Goal: Information Seeking & Learning: Compare options

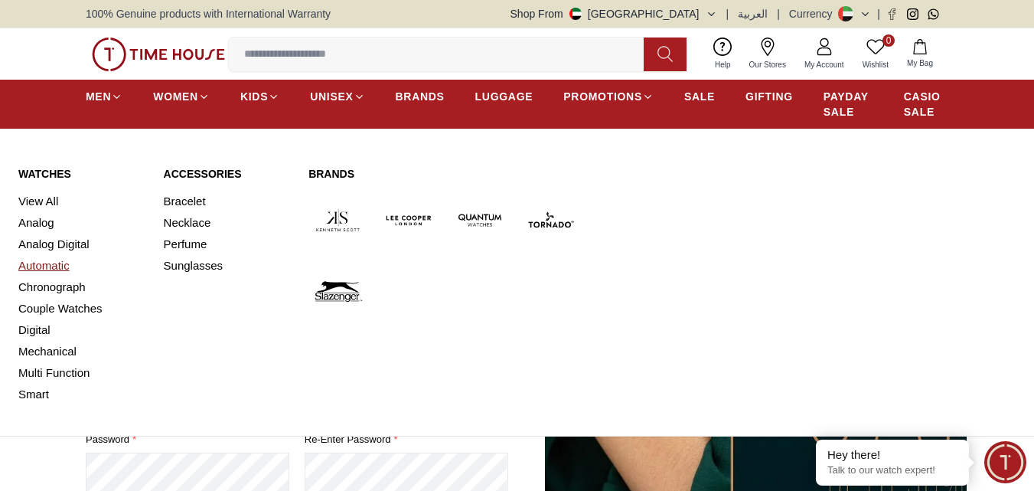
click at [70, 262] on link "Automatic" at bounding box center [81, 265] width 127 height 21
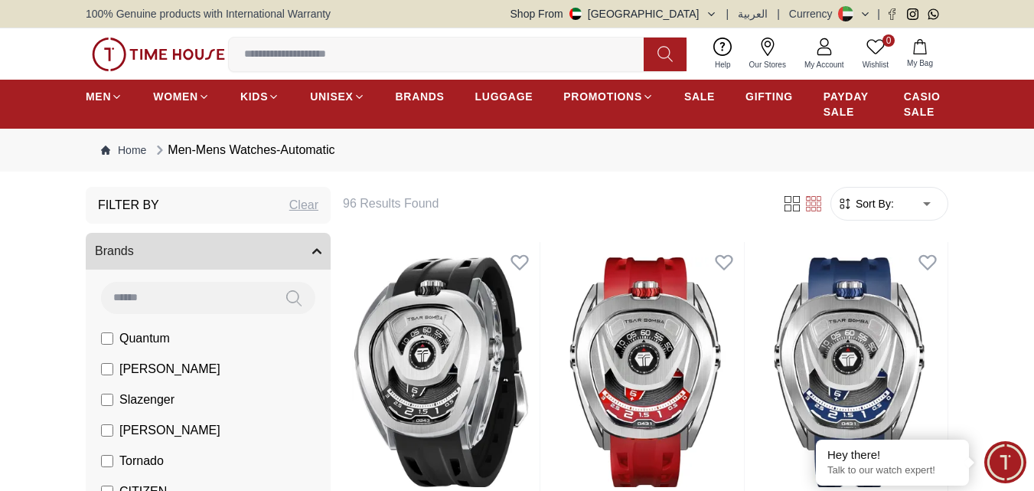
click at [856, 194] on form "Sort By: ​ ****** ​" at bounding box center [889, 204] width 118 height 34
click at [858, 201] on span "Sort By:" at bounding box center [873, 203] width 41 height 15
click at [862, 206] on span "Sort By:" at bounding box center [873, 203] width 41 height 15
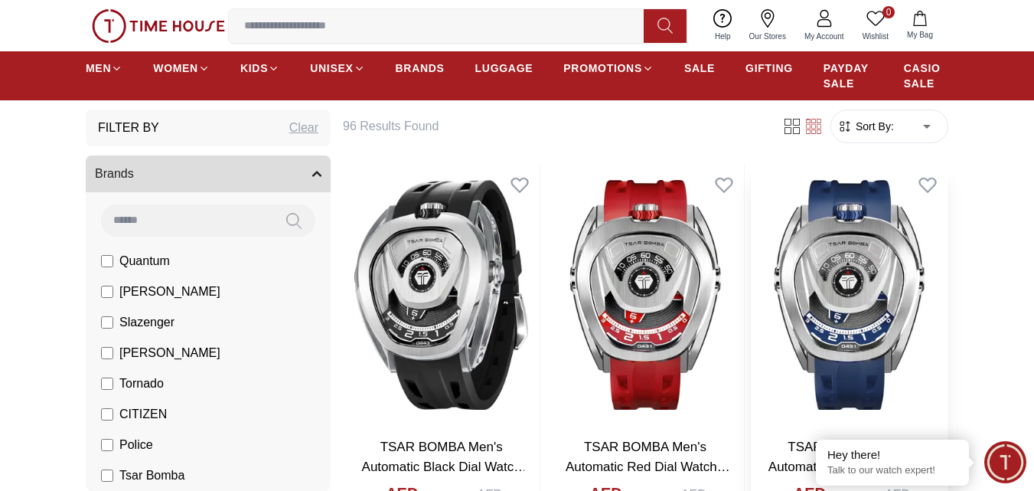
scroll to position [77, 0]
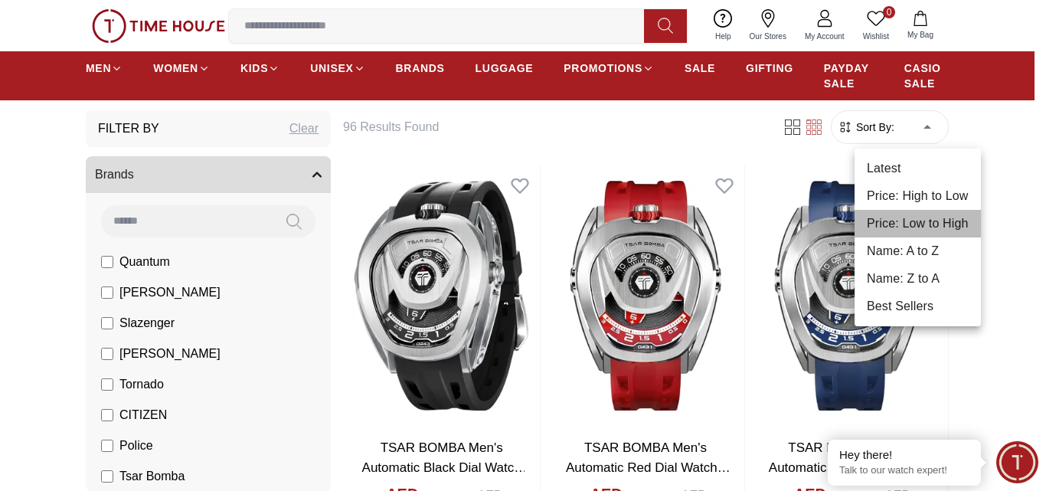
click at [897, 214] on li "Price: Low to High" at bounding box center [917, 224] width 126 height 28
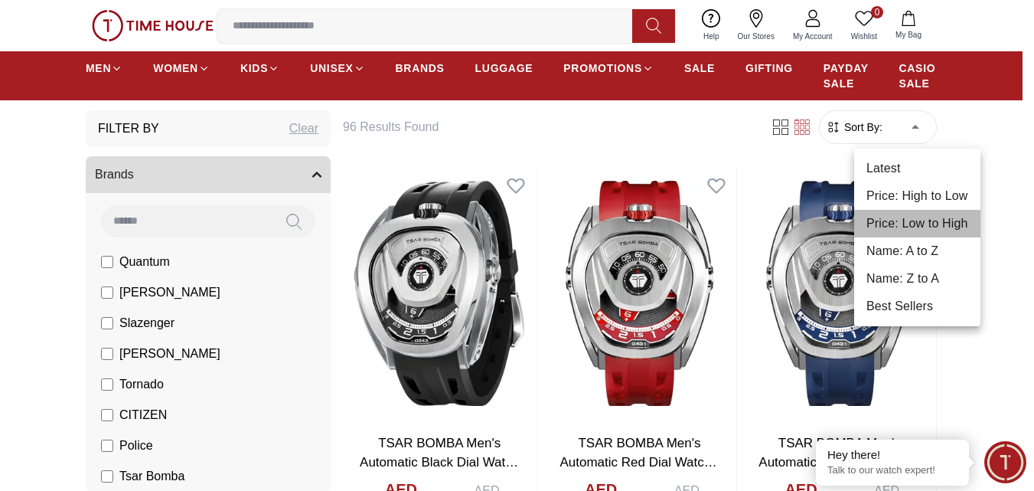
type input "*"
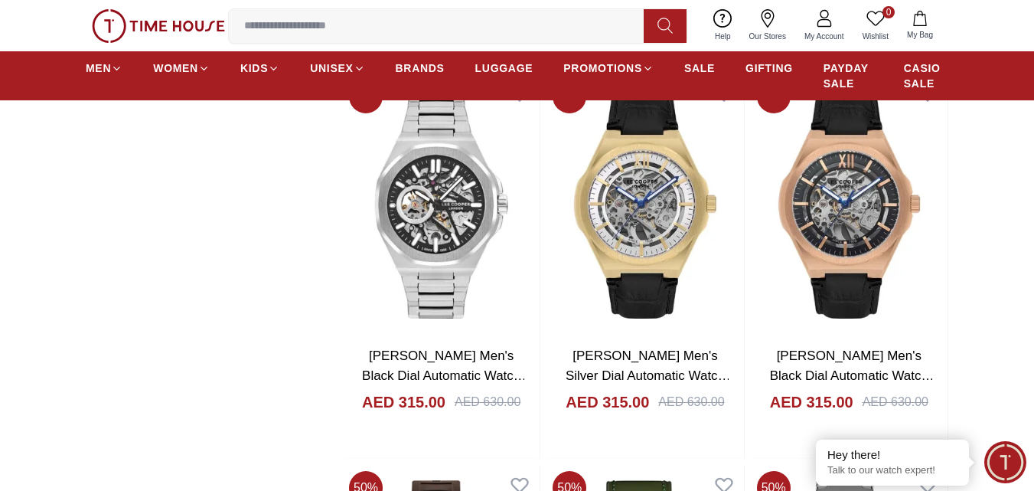
scroll to position [1760, 0]
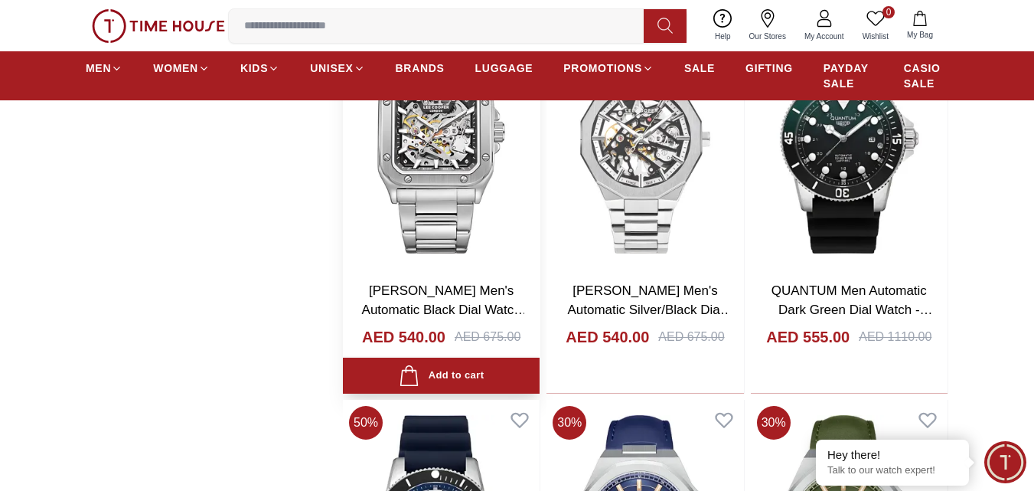
scroll to position [2985, 0]
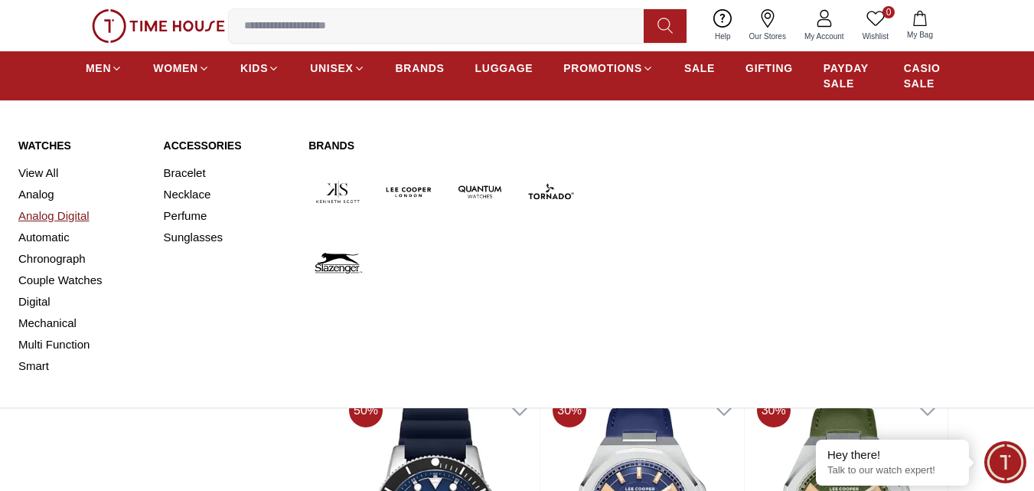
click at [53, 218] on link "Analog Digital" at bounding box center [81, 215] width 127 height 21
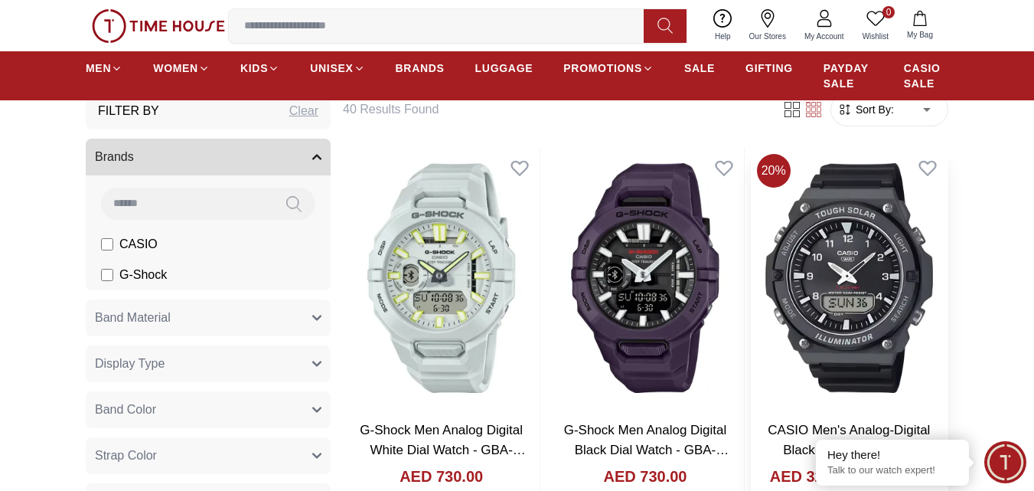
scroll to position [77, 0]
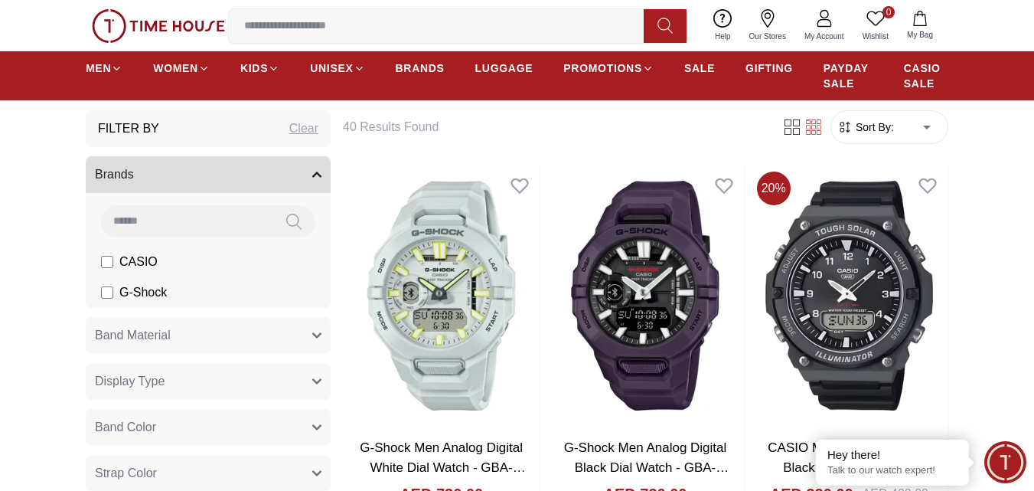
click at [865, 128] on span "Sort By:" at bounding box center [873, 126] width 41 height 15
click at [891, 126] on span "Sort By:" at bounding box center [873, 126] width 41 height 15
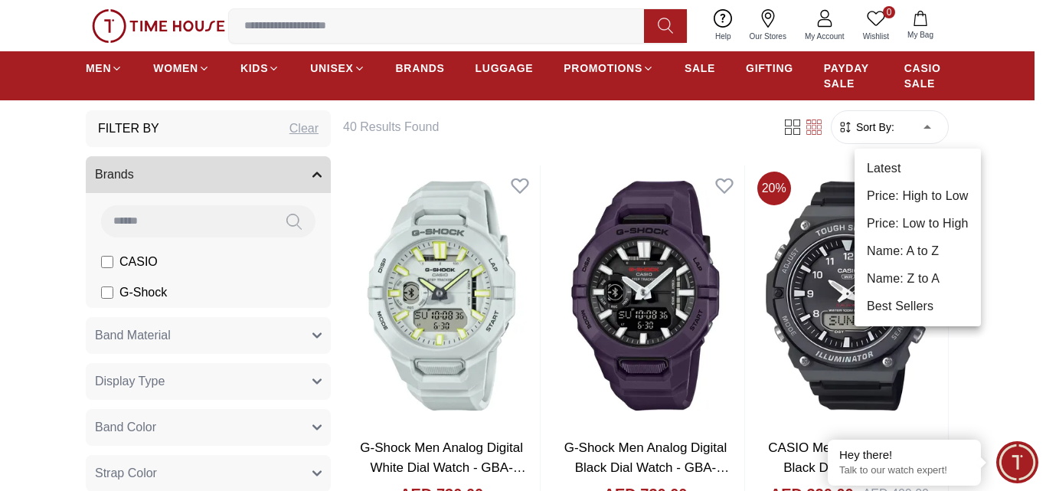
click at [911, 221] on li "Price: Low to High" at bounding box center [917, 224] width 126 height 28
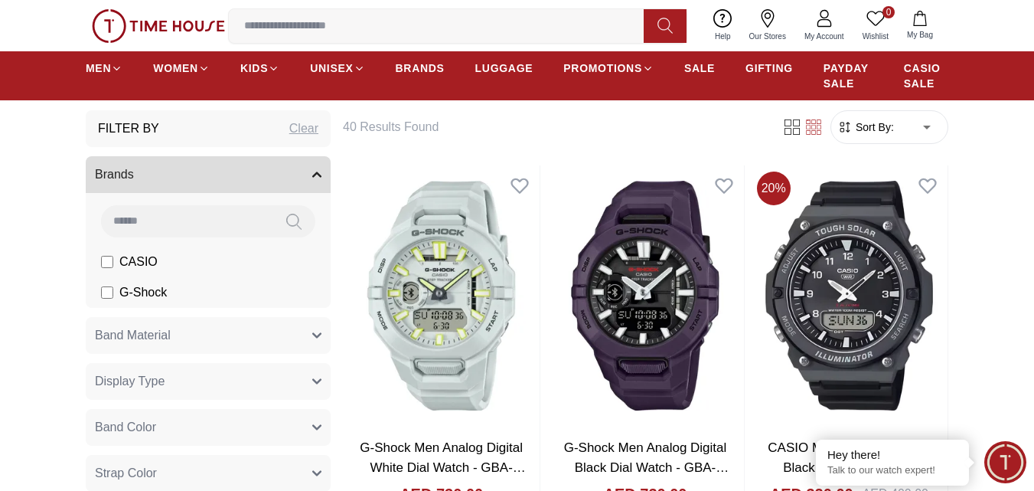
type input "*"
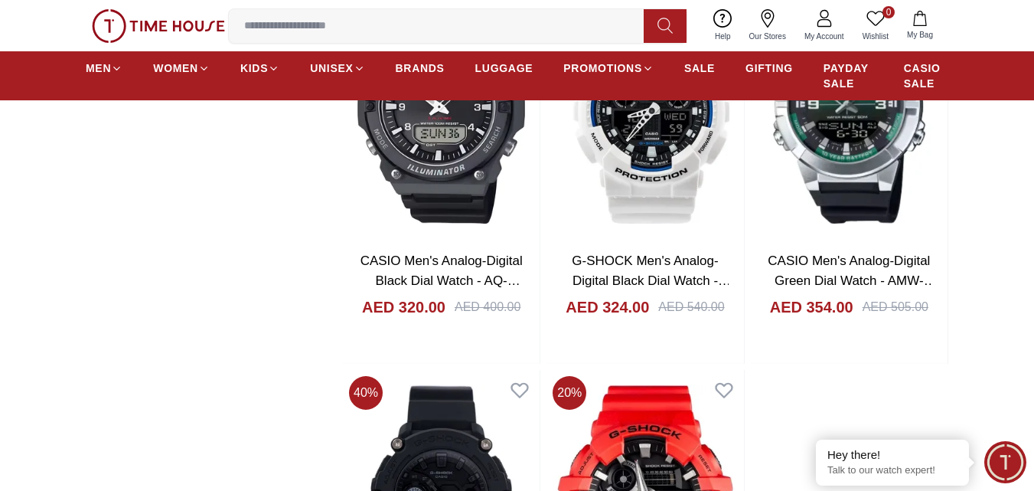
scroll to position [2143, 0]
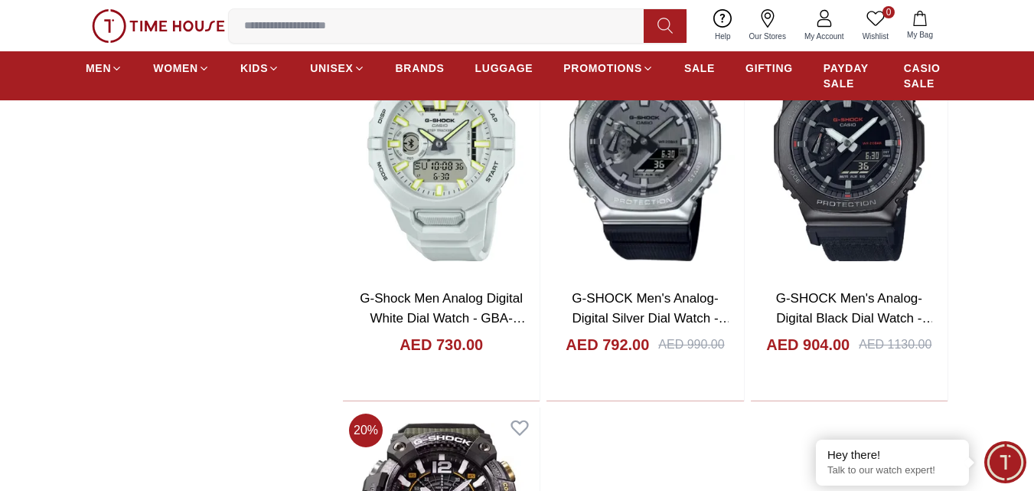
scroll to position [5128, 0]
